Goal: Find specific page/section: Find specific page/section

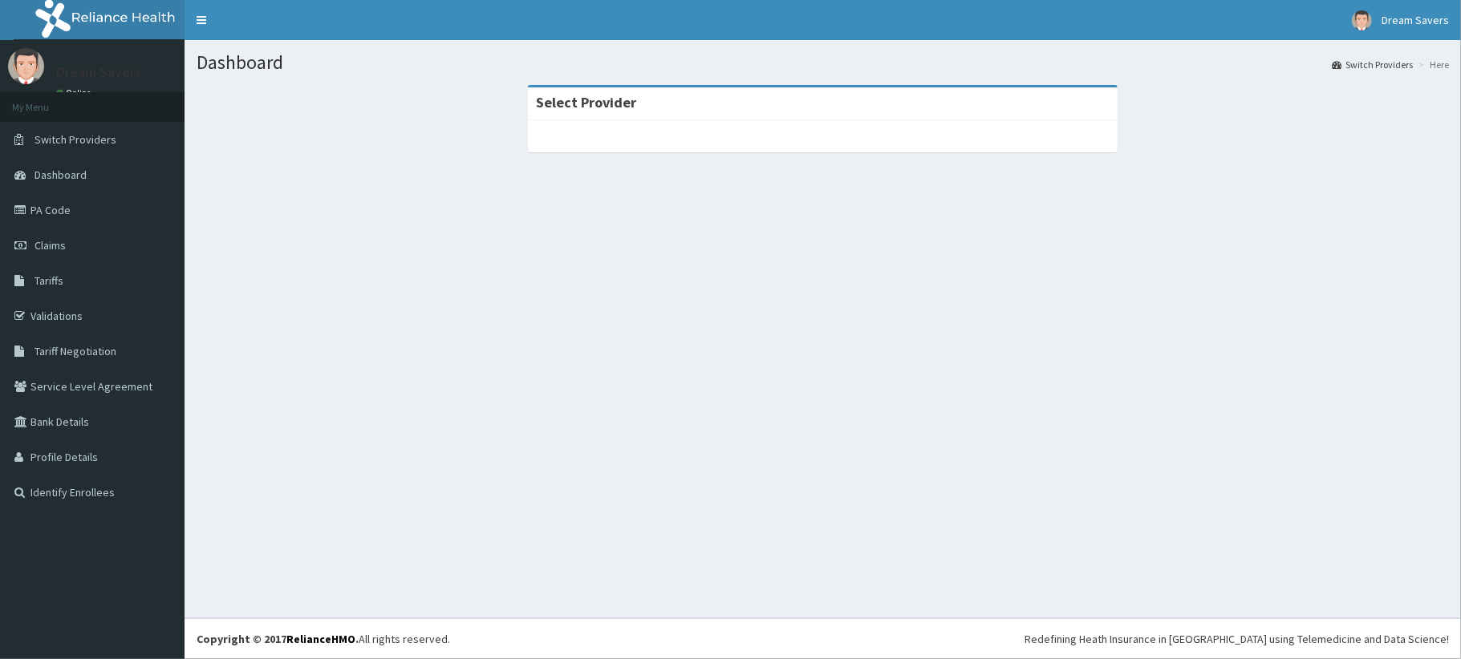
click at [47, 280] on span "Tariffs" at bounding box center [48, 281] width 29 height 14
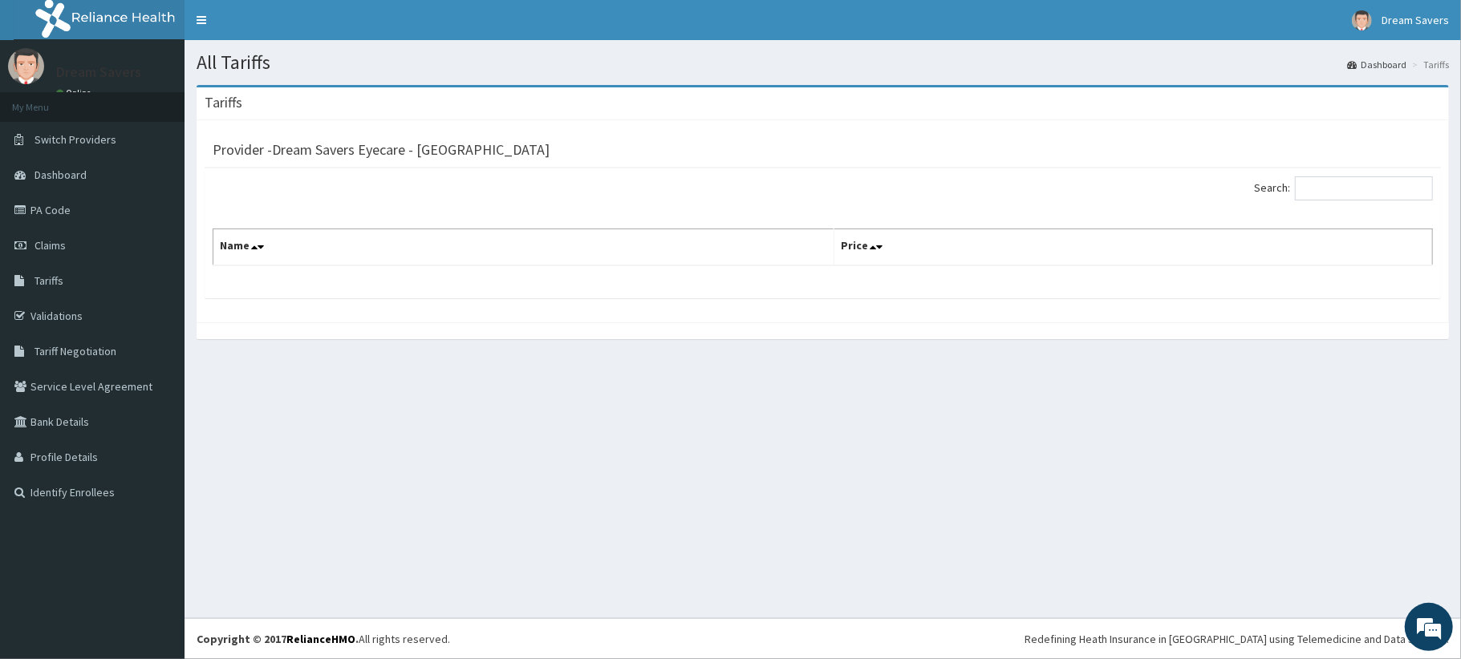
click at [926, 547] on div "All Tariffs Dashboard Tariffs Tariffs Provider - Dream Savers Eyecare - Victori…" at bounding box center [822, 329] width 1276 height 578
click at [75, 281] on link "Tariffs" at bounding box center [92, 280] width 184 height 35
